Goal: Information Seeking & Learning: Learn about a topic

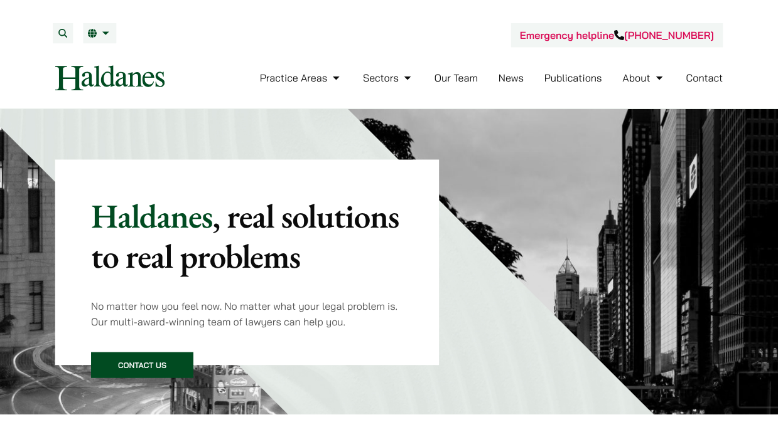
scroll to position [435, 0]
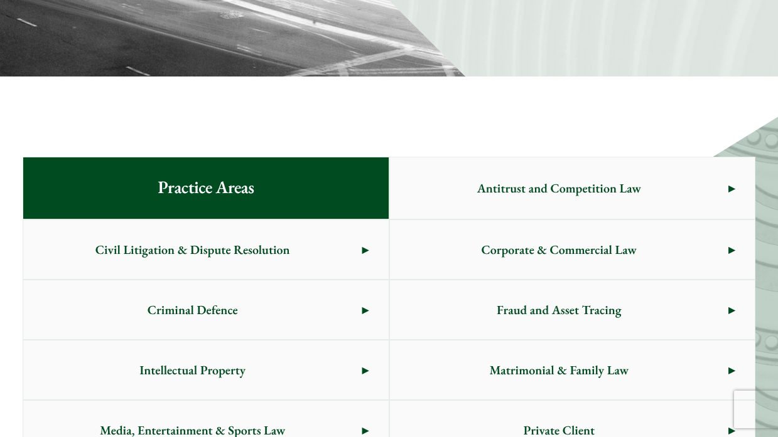
scroll to position [778, 0]
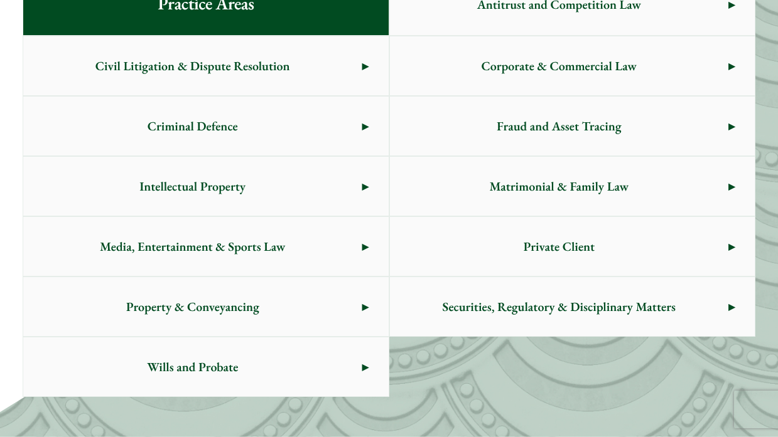
click at [532, 23] on span "Antitrust and Competition Law" at bounding box center [559, 4] width 338 height 59
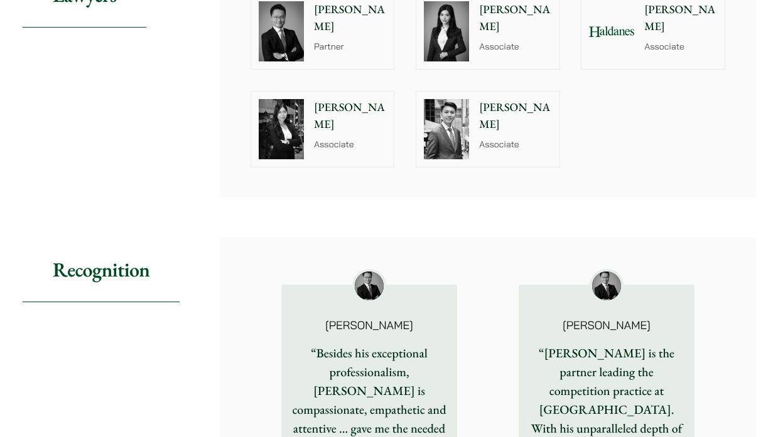
scroll to position [1305, 0]
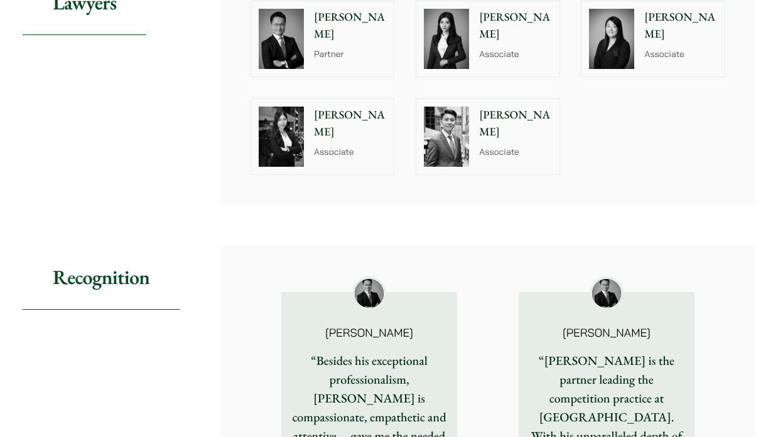
click at [469, 145] on div at bounding box center [446, 136] width 60 height 75
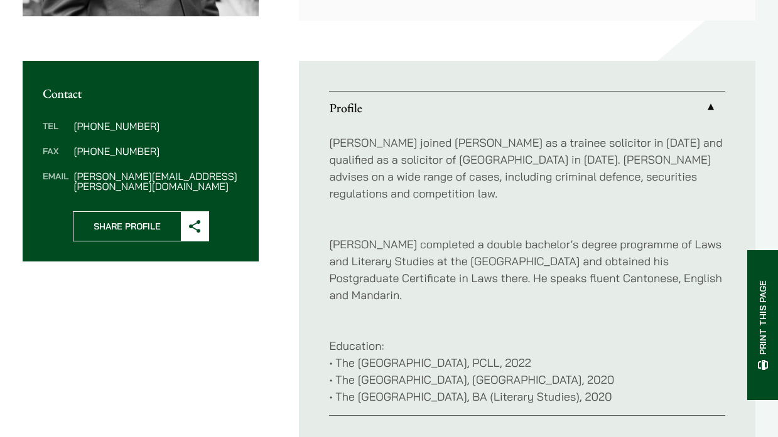
scroll to position [462, 0]
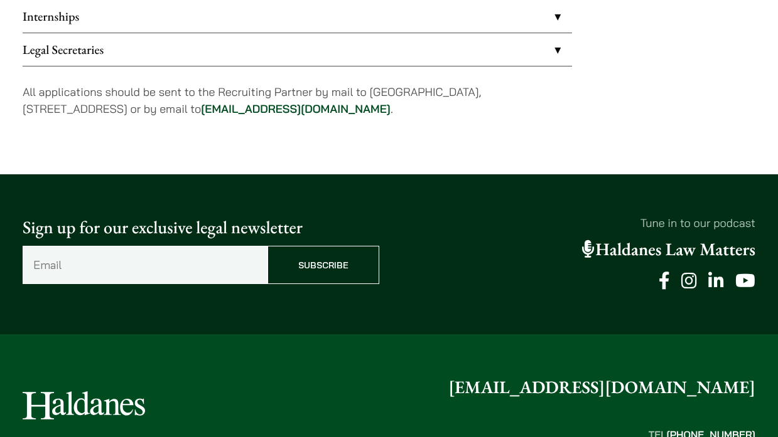
scroll to position [1104, 0]
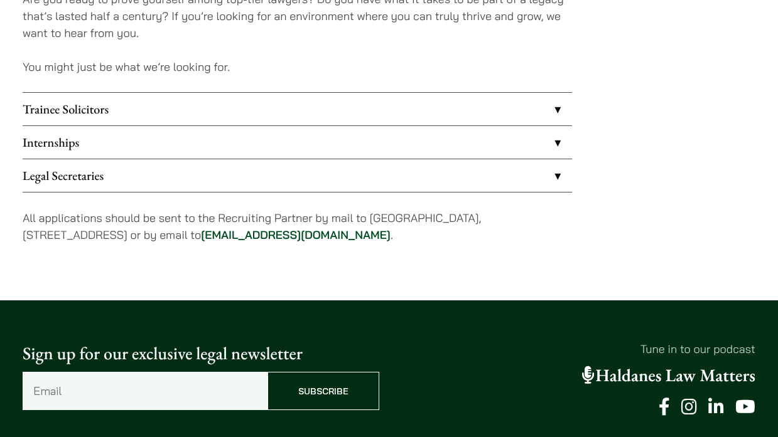
click at [330, 152] on link "Internships" at bounding box center [297, 142] width 549 height 33
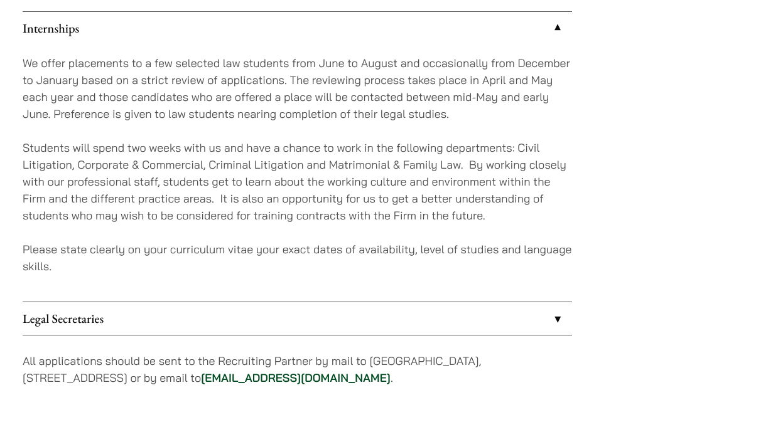
scroll to position [1217, 0]
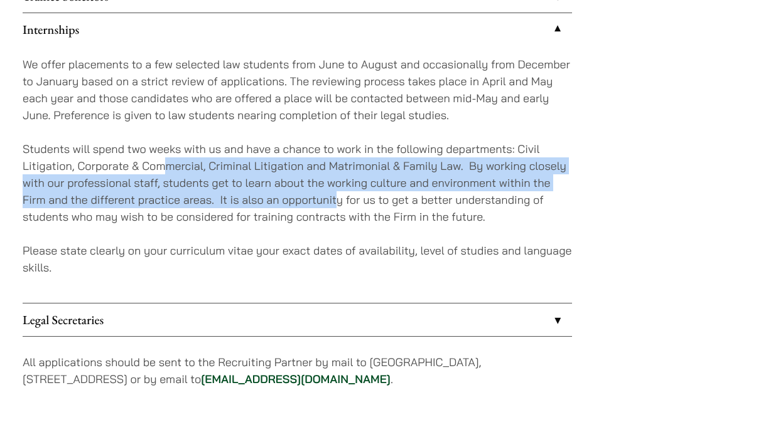
drag, startPoint x: 335, startPoint y: 206, endPoint x: 161, endPoint y: 153, distance: 182.4
click at [161, 154] on p "Students will spend two weeks with us and have a chance to work in the followin…" at bounding box center [297, 183] width 549 height 85
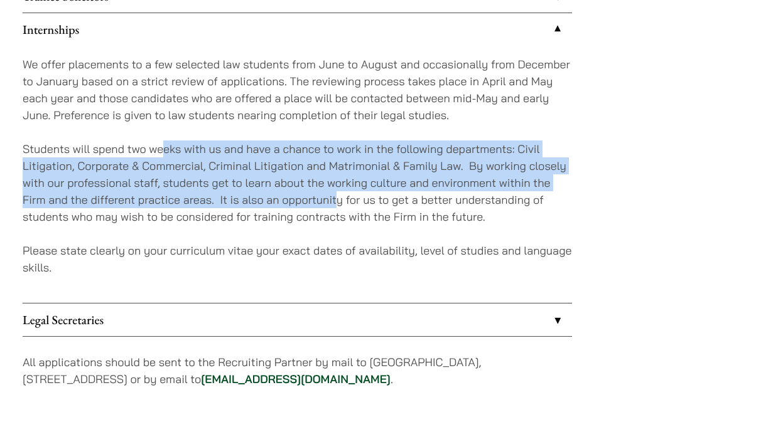
click at [161, 153] on p "Students will spend two weeks with us and have a chance to work in the followin…" at bounding box center [297, 183] width 549 height 85
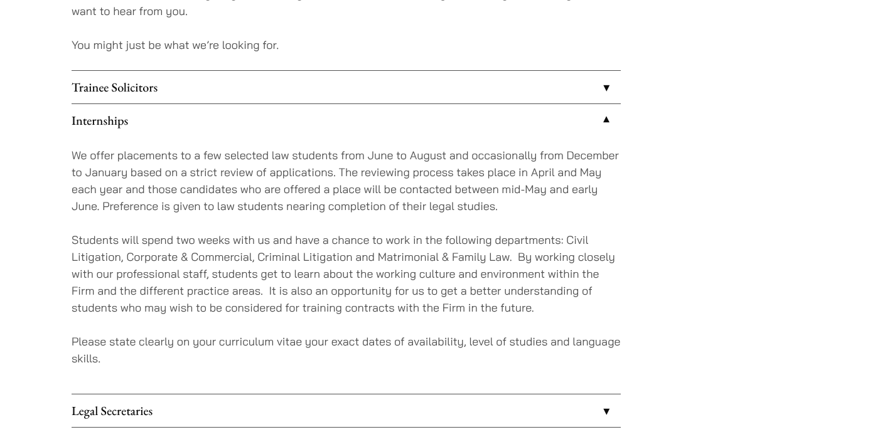
scroll to position [1101, 0]
